Goal: Find specific page/section: Find specific page/section

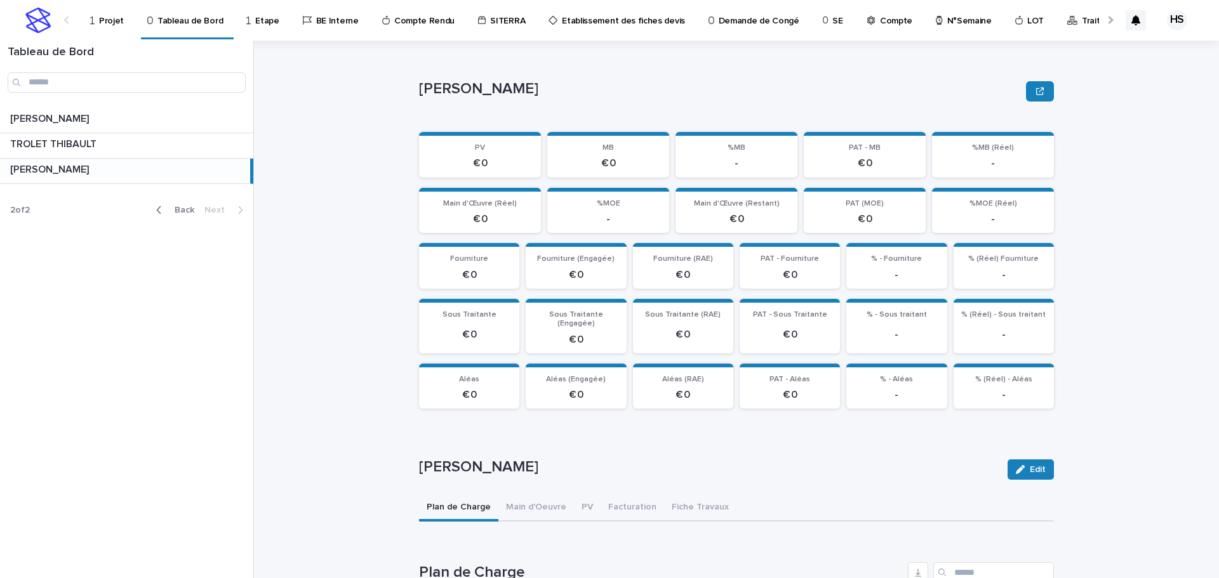
click at [109, 22] on p "Projet" at bounding box center [111, 13] width 25 height 27
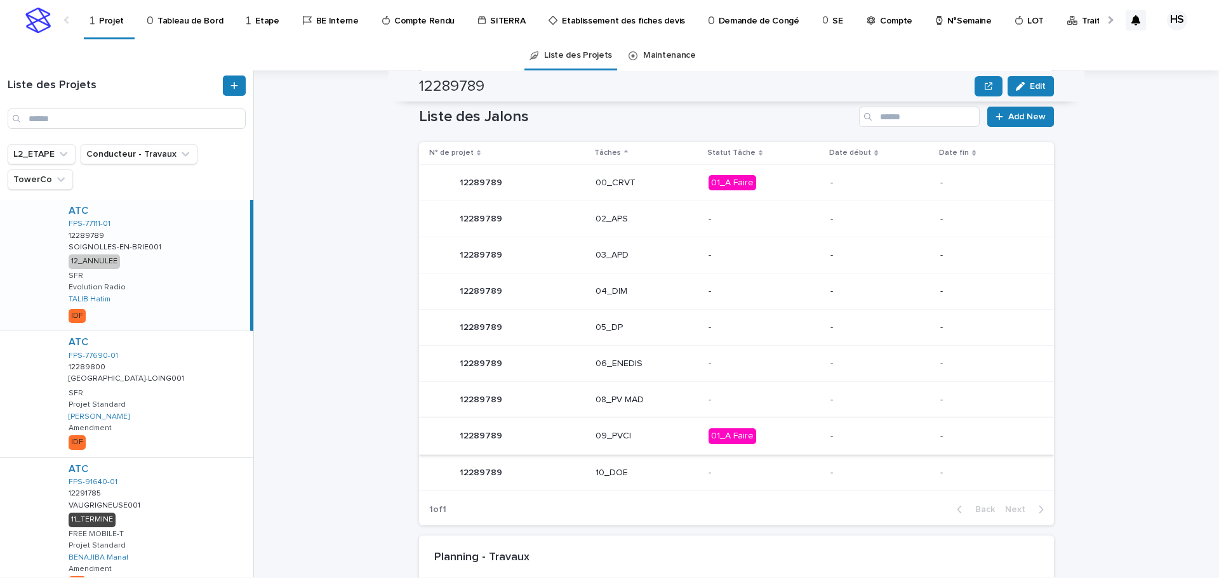
scroll to position [736, 0]
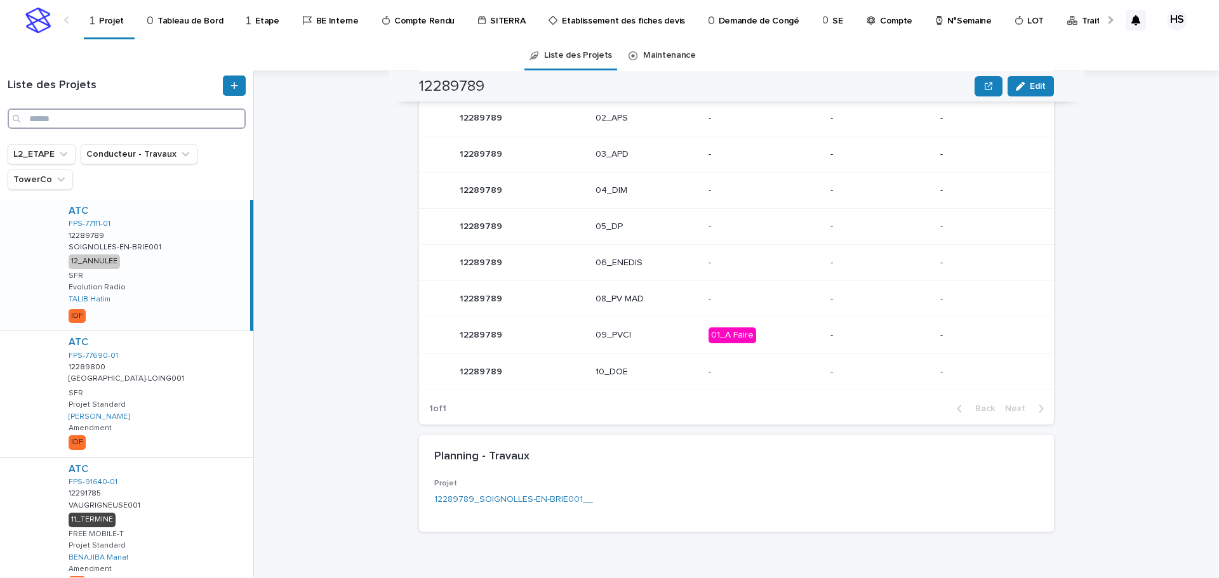
click at [99, 118] on input "Search" at bounding box center [127, 119] width 238 height 20
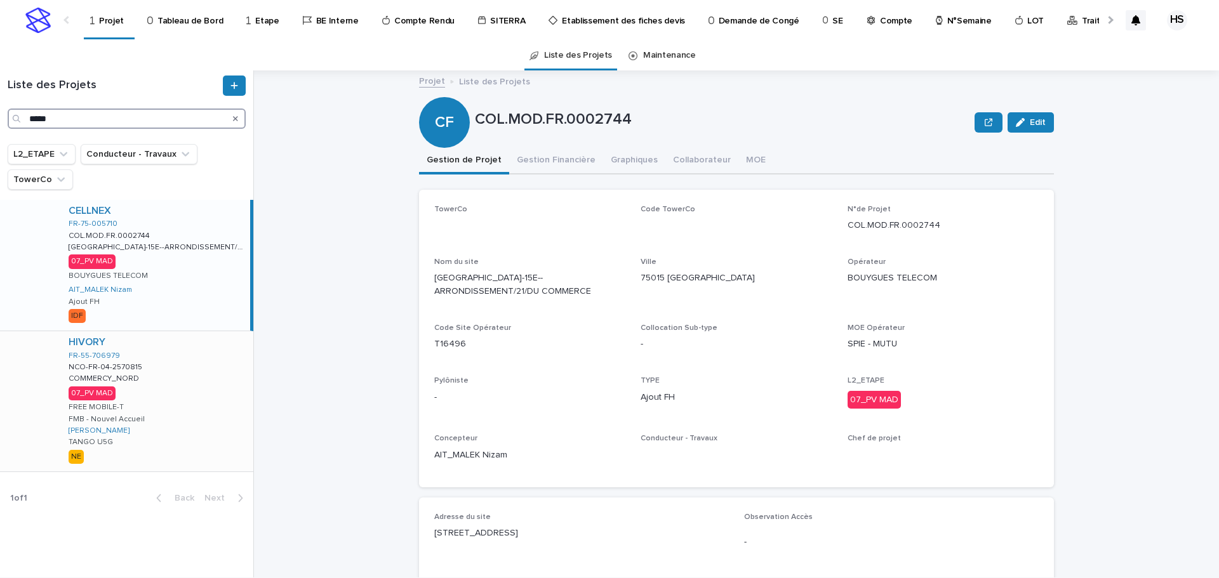
type input "*****"
click at [148, 399] on div "HIVORY FR-55-706979 NCO-FR-04-2570815 NCO-FR-04-2570815 COMMERCY_NORD COMMERCY_…" at bounding box center [155, 401] width 195 height 140
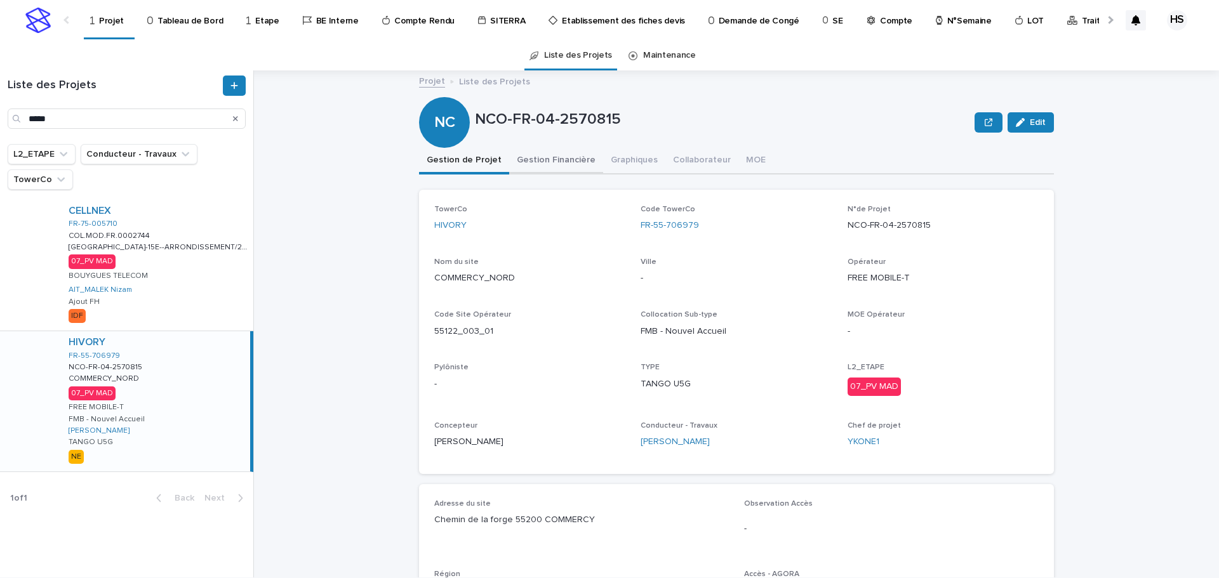
click at [562, 170] on button "Gestion Financière" at bounding box center [556, 161] width 94 height 27
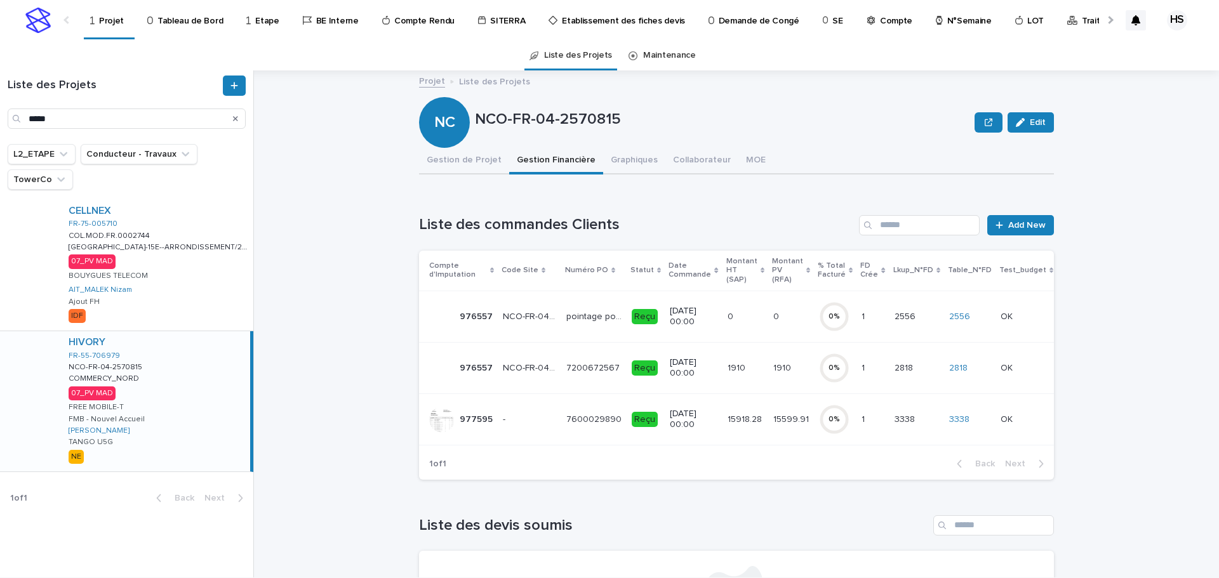
click at [747, 418] on p "15918.28" at bounding box center [746, 418] width 37 height 13
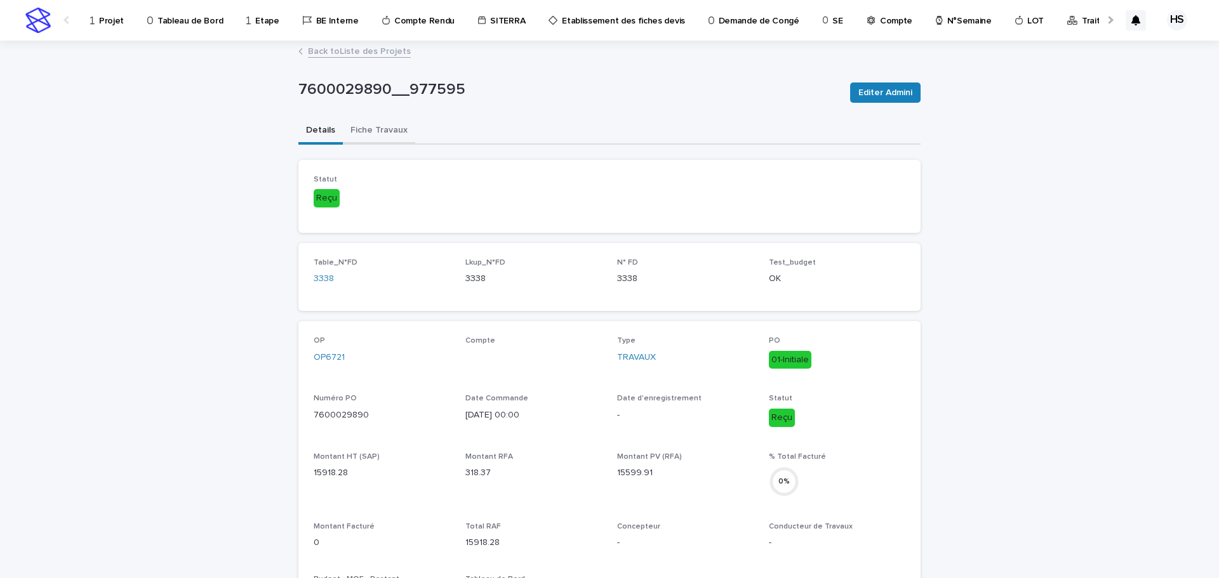
click at [368, 131] on button "Fiche Travaux" at bounding box center [379, 131] width 72 height 27
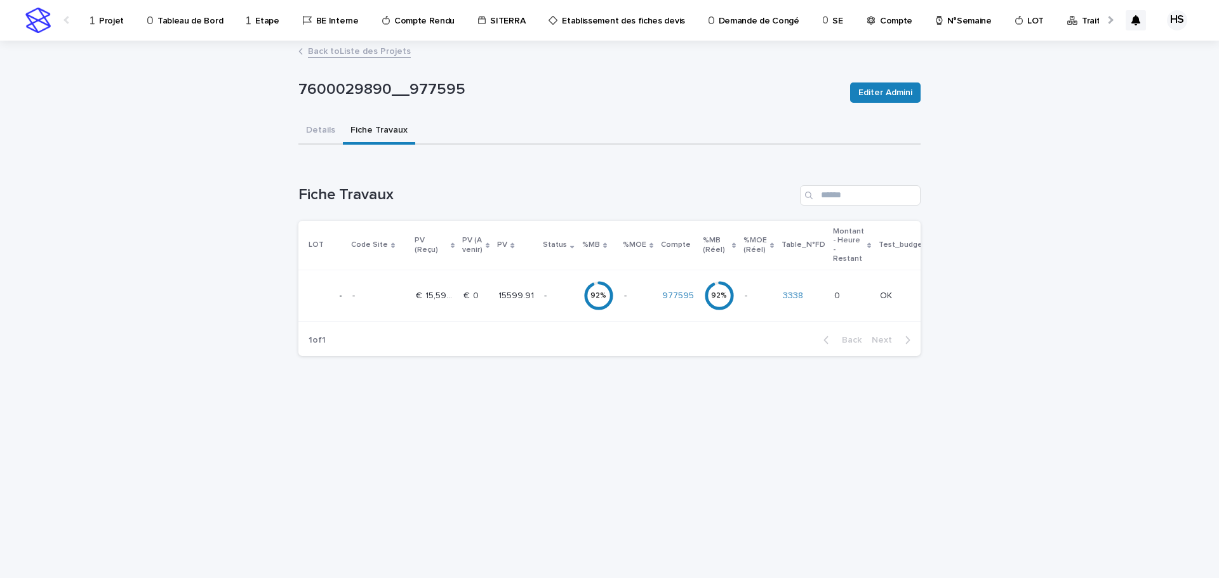
click at [524, 299] on p "15599.91" at bounding box center [517, 294] width 38 height 13
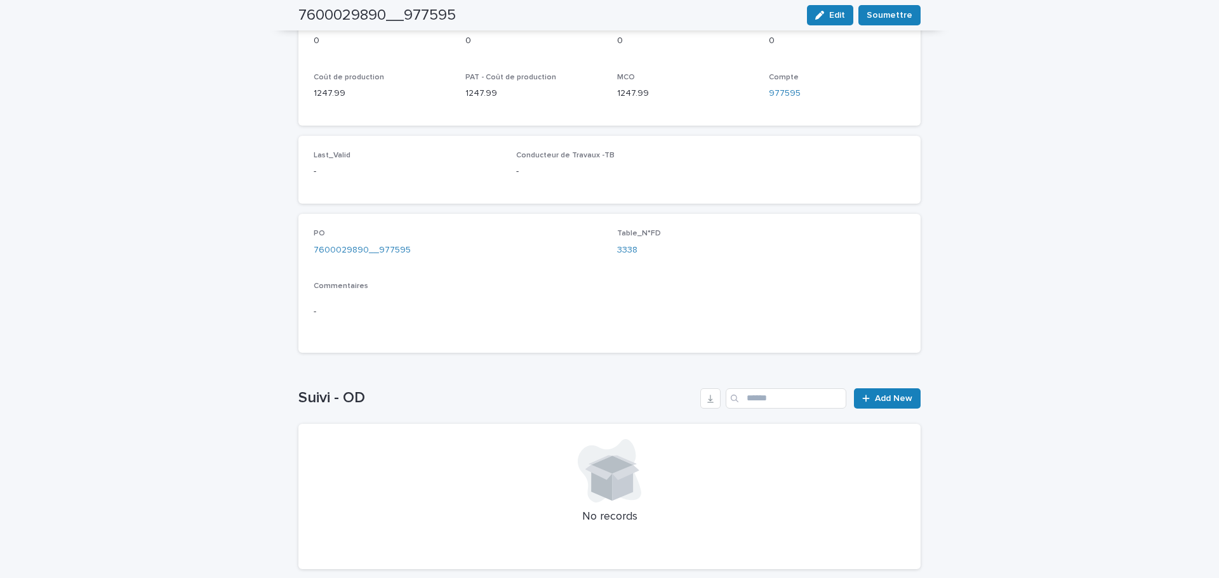
scroll to position [971, 0]
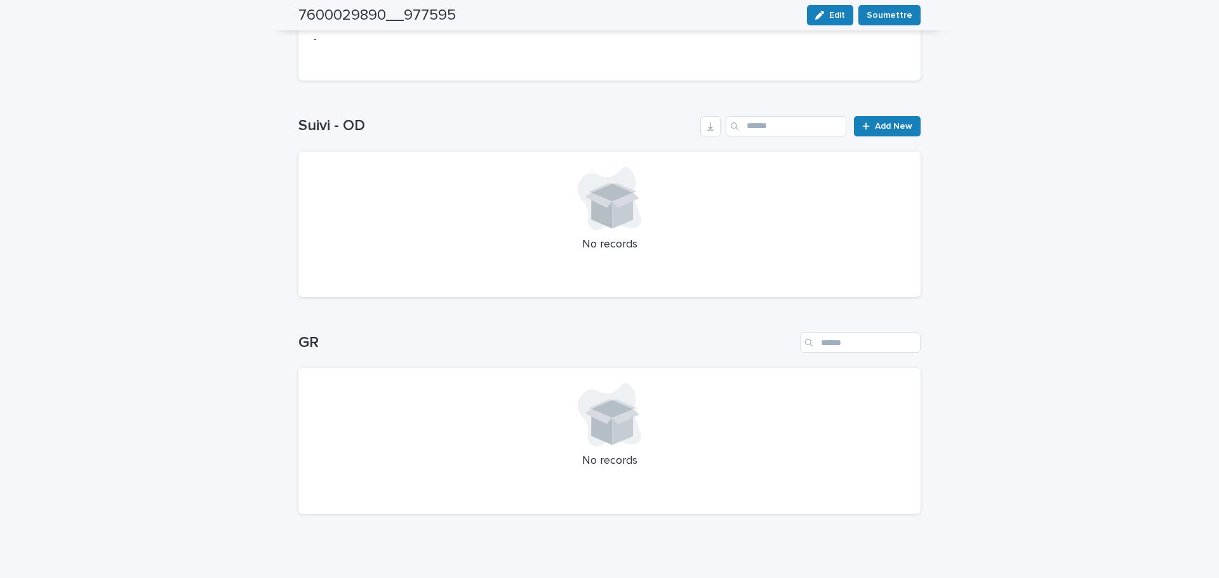
drag, startPoint x: 1069, startPoint y: 279, endPoint x: 1071, endPoint y: 294, distance: 14.7
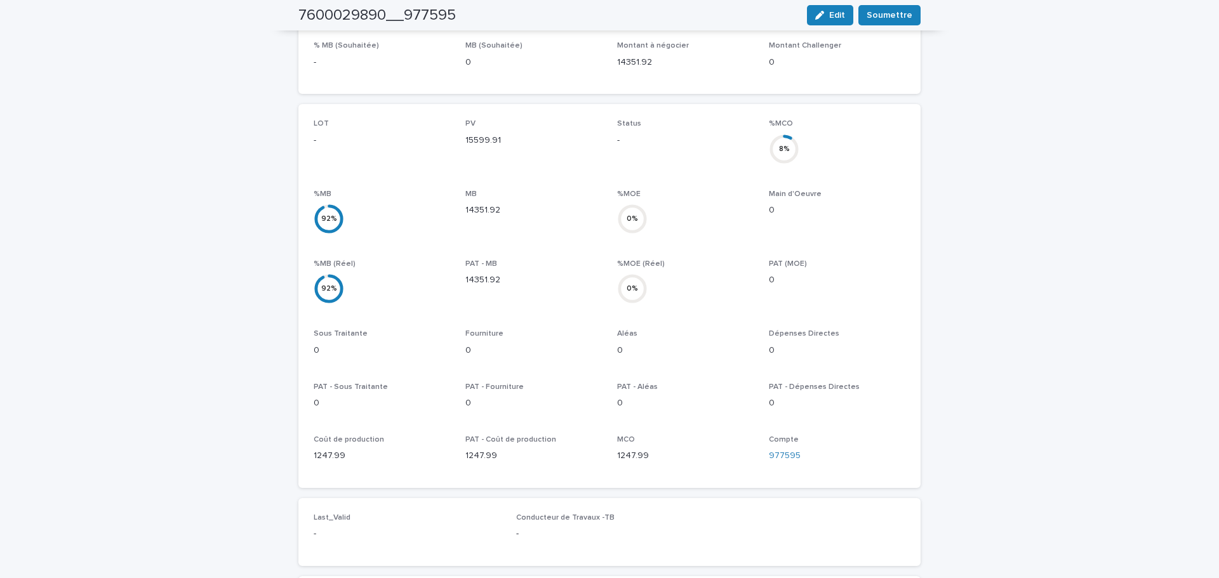
scroll to position [0, 0]
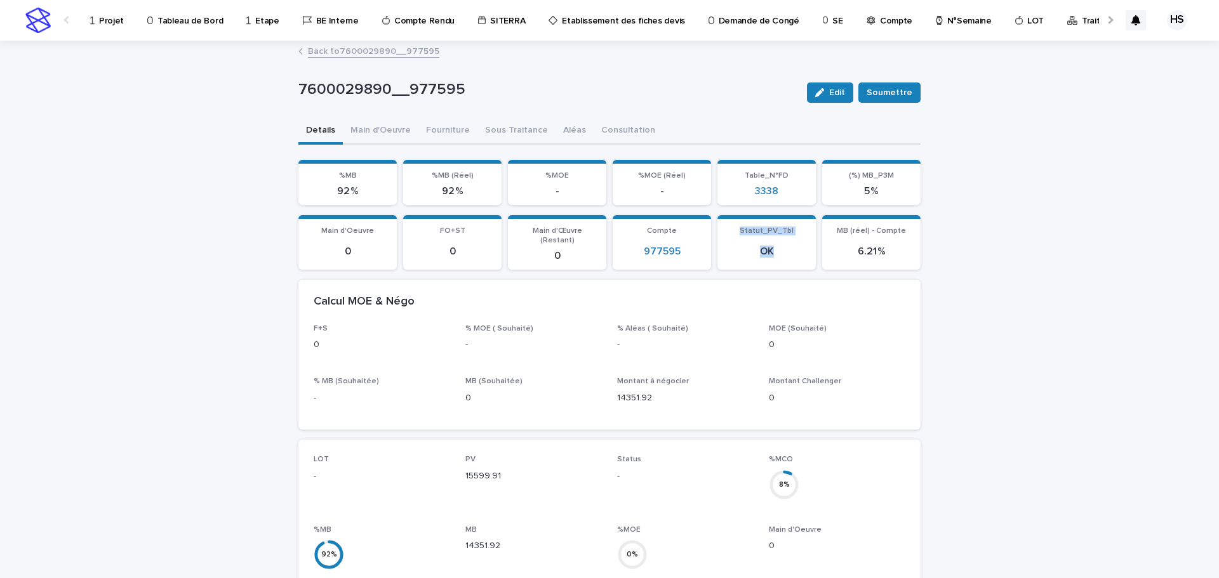
drag, startPoint x: 773, startPoint y: 246, endPoint x: 726, endPoint y: 222, distance: 53.4
click at [726, 222] on section "Statut_PV_Tbl OK" at bounding box center [766, 242] width 98 height 55
click at [806, 251] on section "Statut_PV_Tbl OK" at bounding box center [766, 242] width 98 height 55
